Goal: Find specific page/section: Find specific page/section

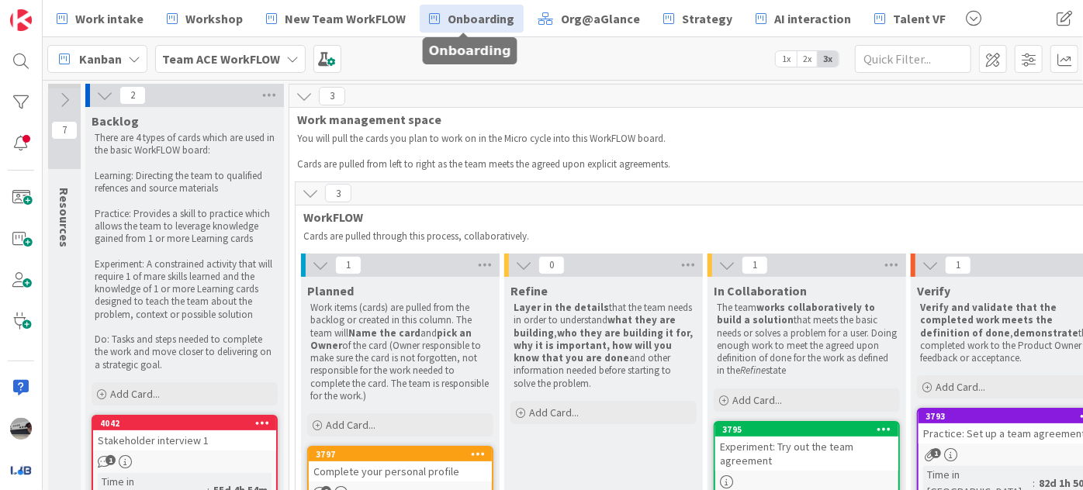
click at [464, 15] on span "Onboarding" at bounding box center [481, 18] width 67 height 19
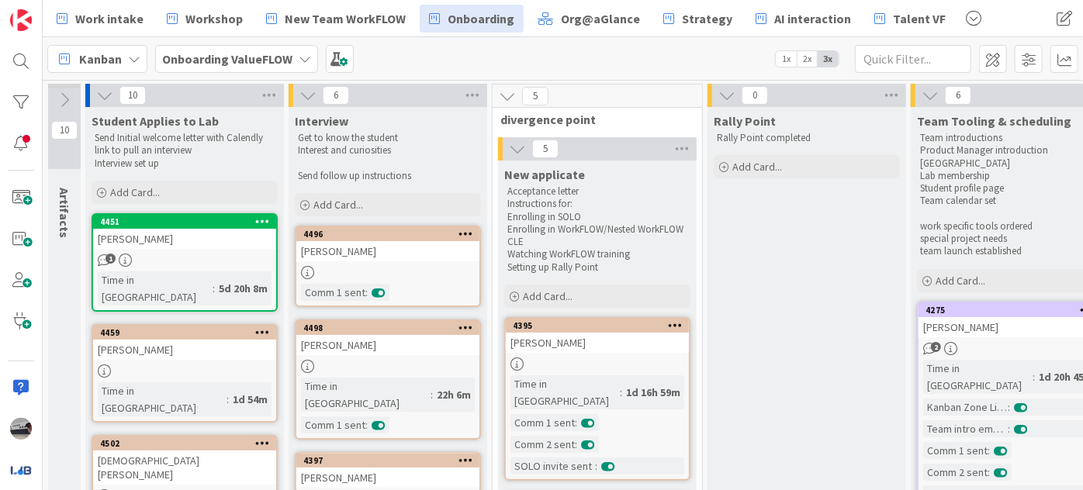
click at [374, 251] on div "[PERSON_NAME]" at bounding box center [387, 251] width 183 height 20
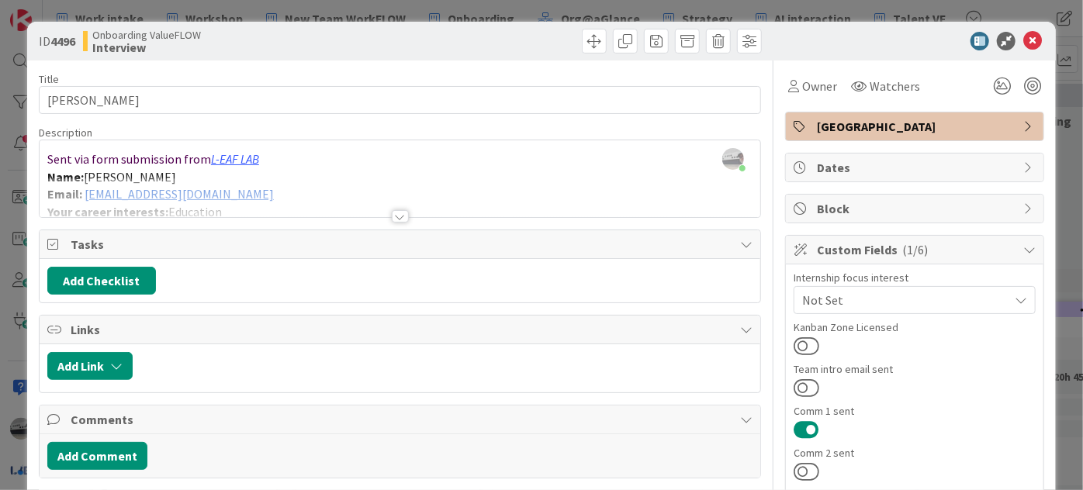
click at [395, 212] on div at bounding box center [400, 216] width 17 height 12
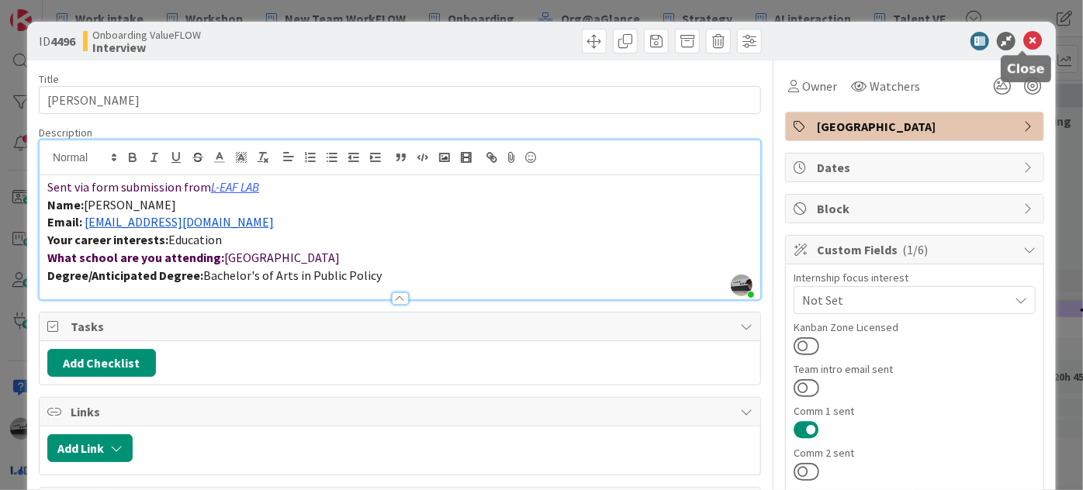
click at [1023, 38] on icon at bounding box center [1032, 41] width 19 height 19
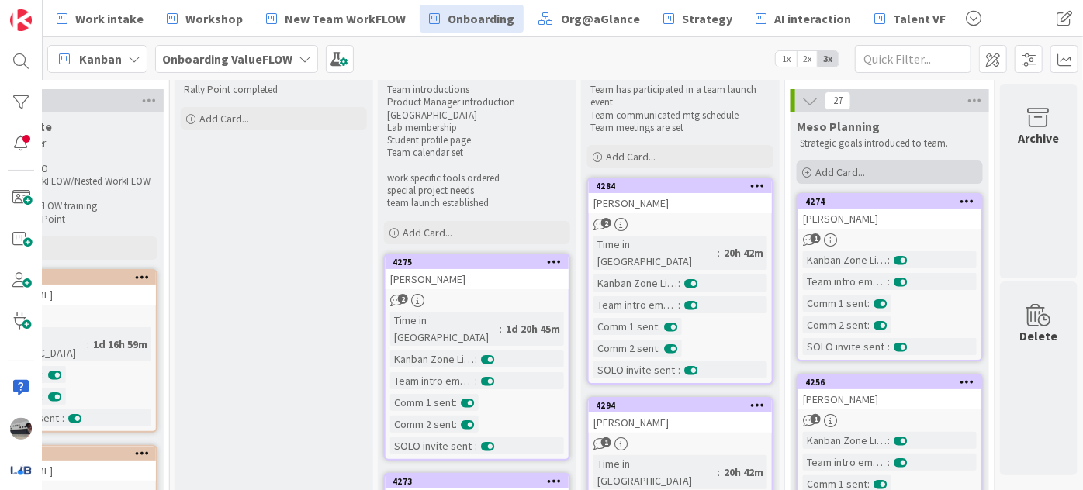
scroll to position [0, 542]
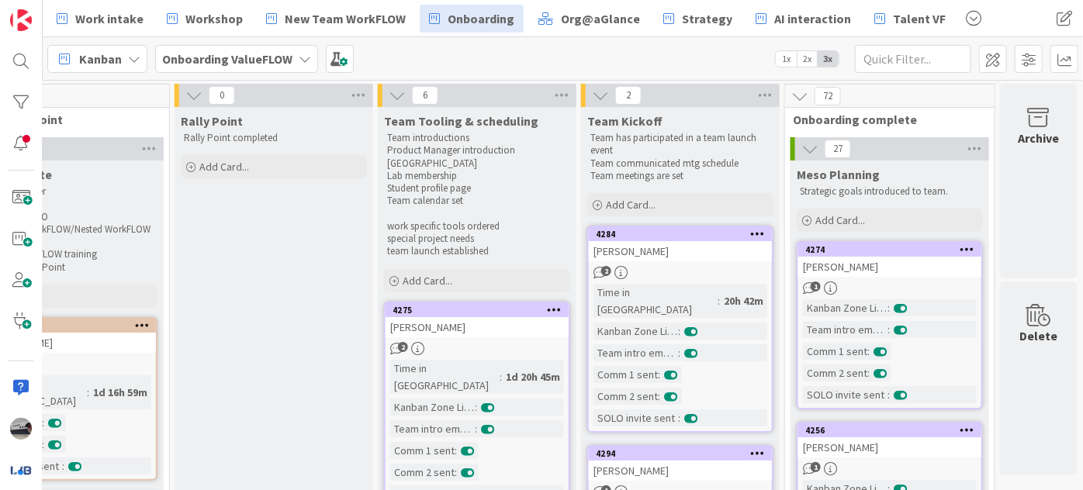
click at [802, 150] on icon at bounding box center [810, 148] width 17 height 17
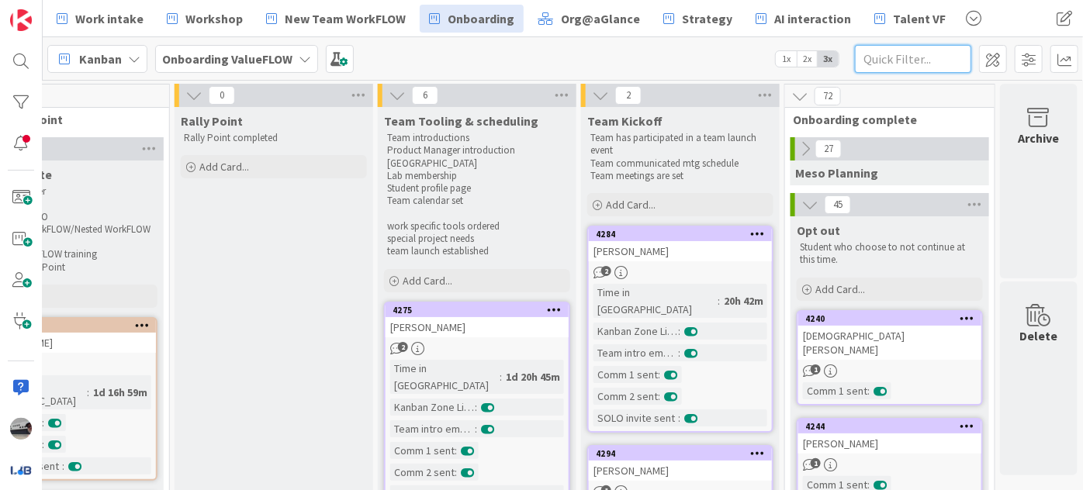
click at [893, 57] on input "text" at bounding box center [913, 59] width 116 height 28
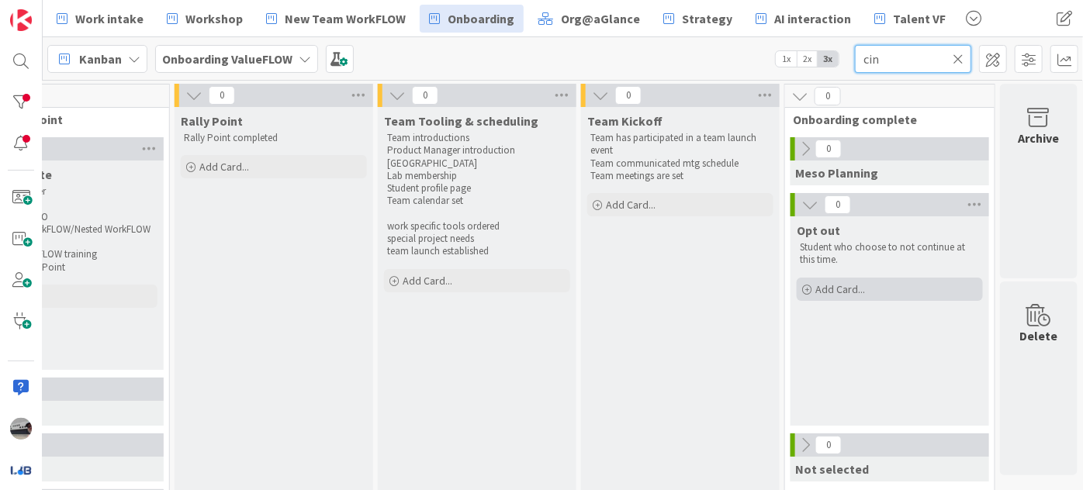
scroll to position [70, 542]
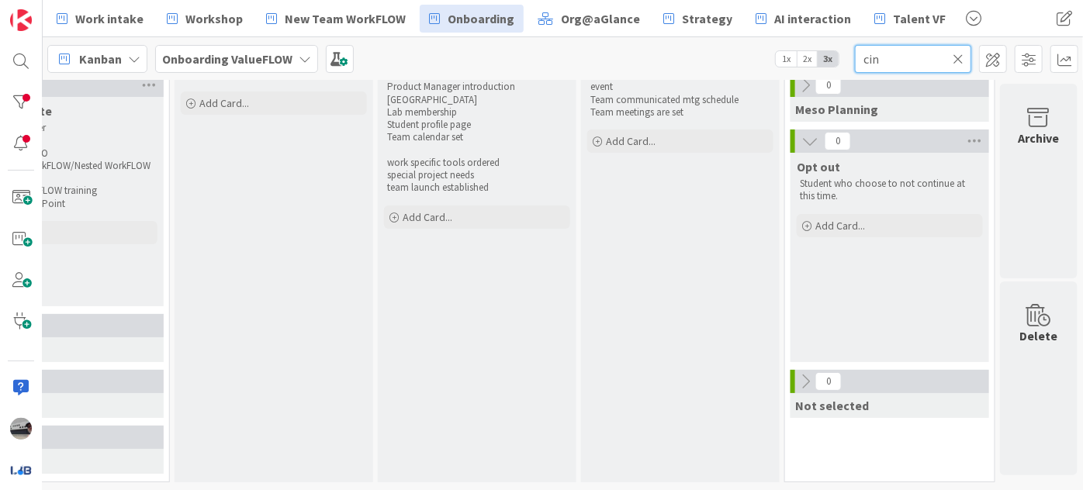
drag, startPoint x: 888, startPoint y: 61, endPoint x: 875, endPoint y: 61, distance: 12.4
click at [875, 61] on input "cin" at bounding box center [913, 59] width 116 height 28
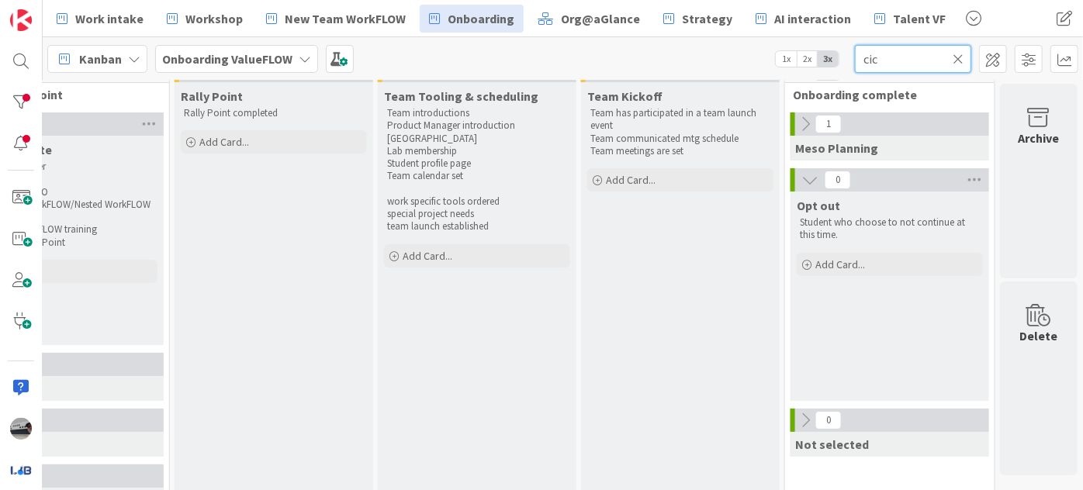
scroll to position [0, 542]
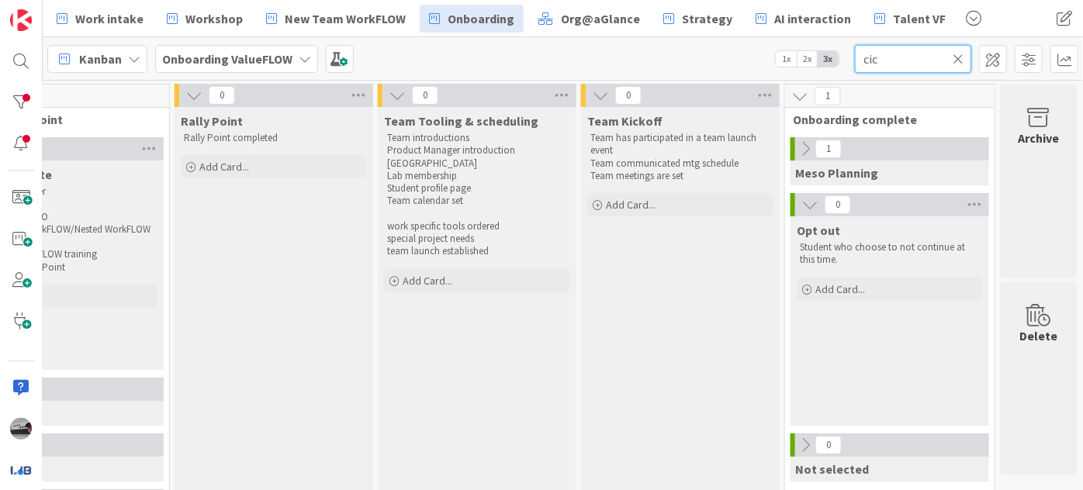
type input "cic"
click at [797, 151] on icon at bounding box center [805, 148] width 17 height 17
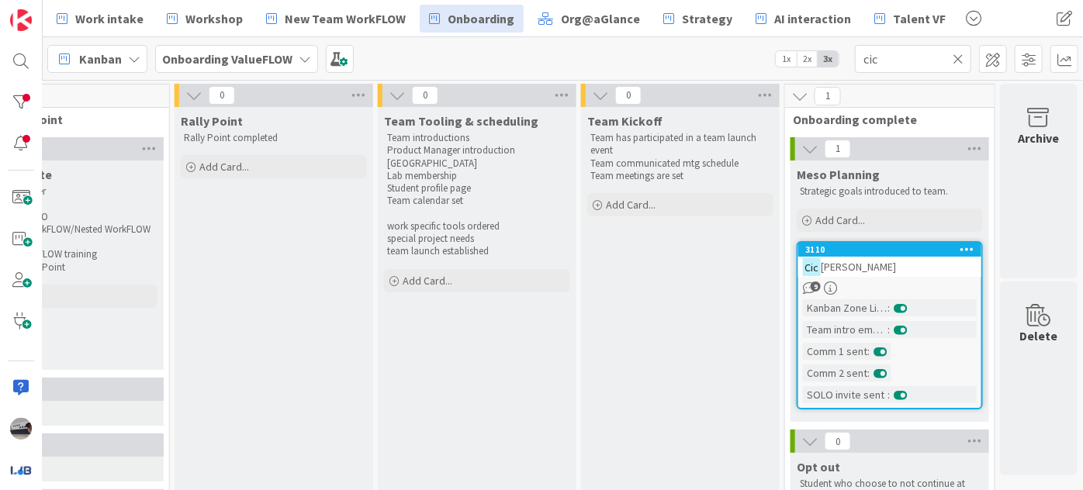
click at [877, 265] on div "Cic [PERSON_NAME]" at bounding box center [889, 267] width 183 height 20
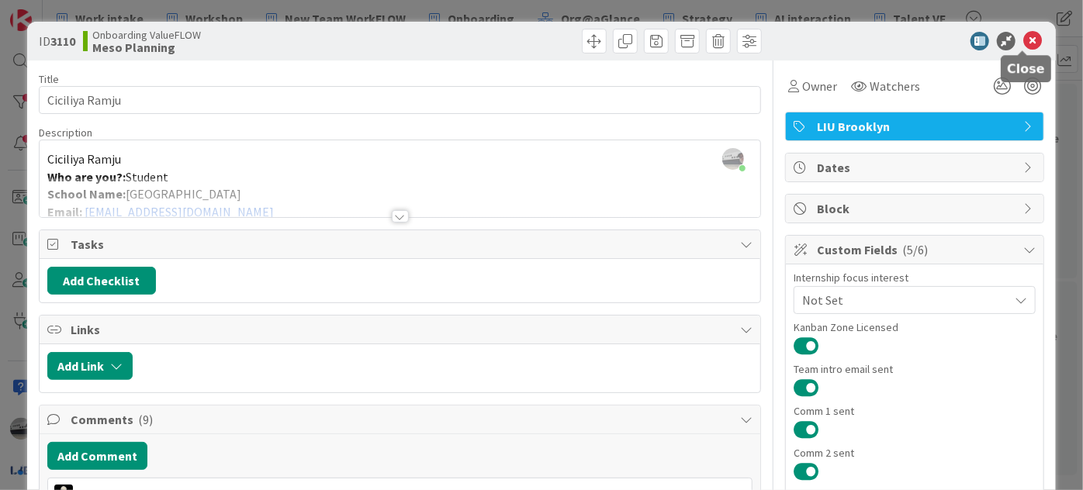
click at [1023, 43] on icon at bounding box center [1032, 41] width 19 height 19
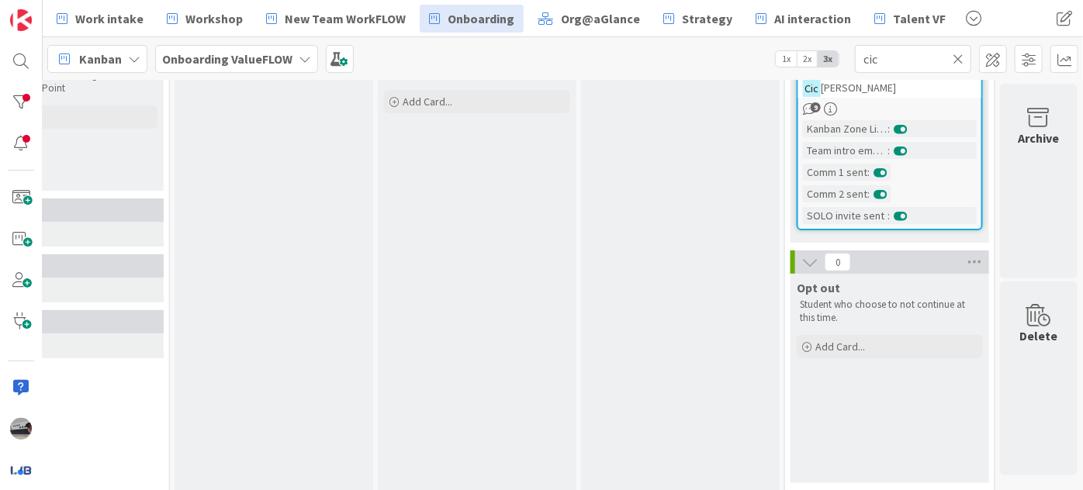
scroll to position [211, 542]
